Goal: Go to known website: Access a specific website the user already knows

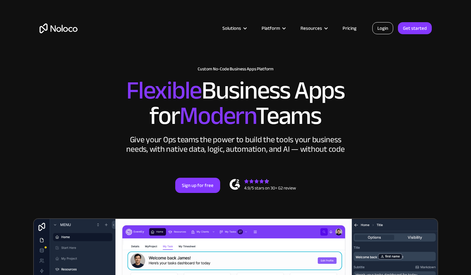
drag, startPoint x: 0, startPoint y: 0, endPoint x: 380, endPoint y: 30, distance: 381.5
click at [380, 30] on link "Login" at bounding box center [382, 28] width 21 height 12
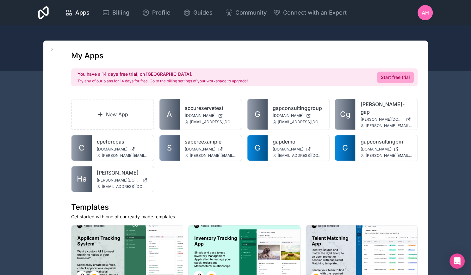
click at [105, 166] on div "[PERSON_NAME] [PERSON_NAME][DOMAIN_NAME] [EMAIL_ADDRESS][DOMAIN_NAME]" at bounding box center [123, 178] width 62 height 25
click at [105, 169] on link "[PERSON_NAME]" at bounding box center [123, 173] width 52 height 8
